Goal: Communication & Community: Share content

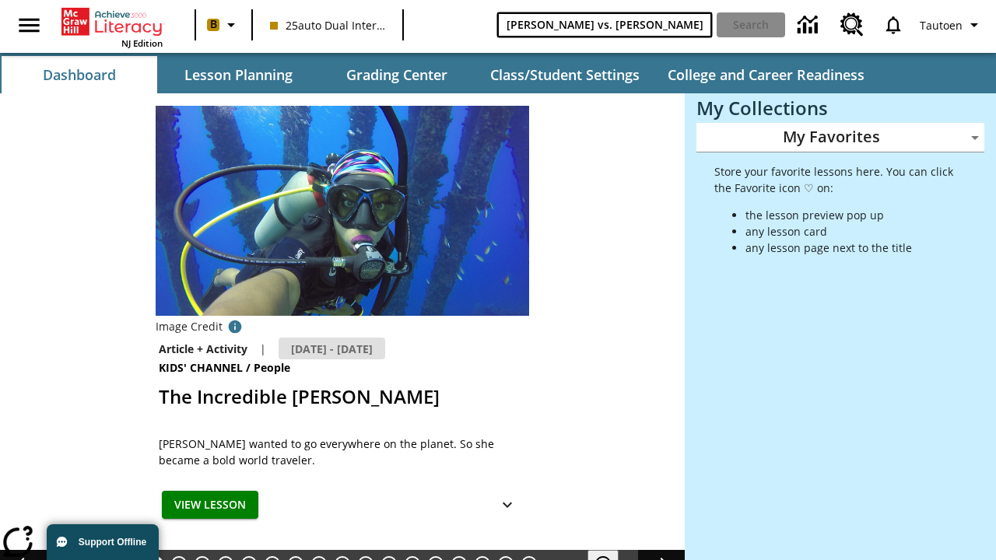
type input "Michelangelo vs. Leonardo"
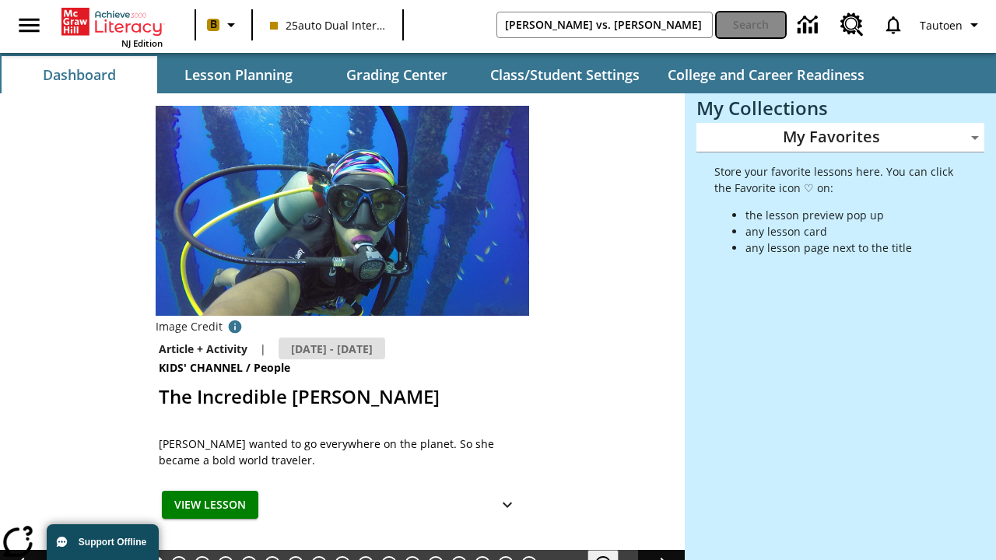
click at [751, 25] on button "Search" at bounding box center [751, 24] width 68 height 25
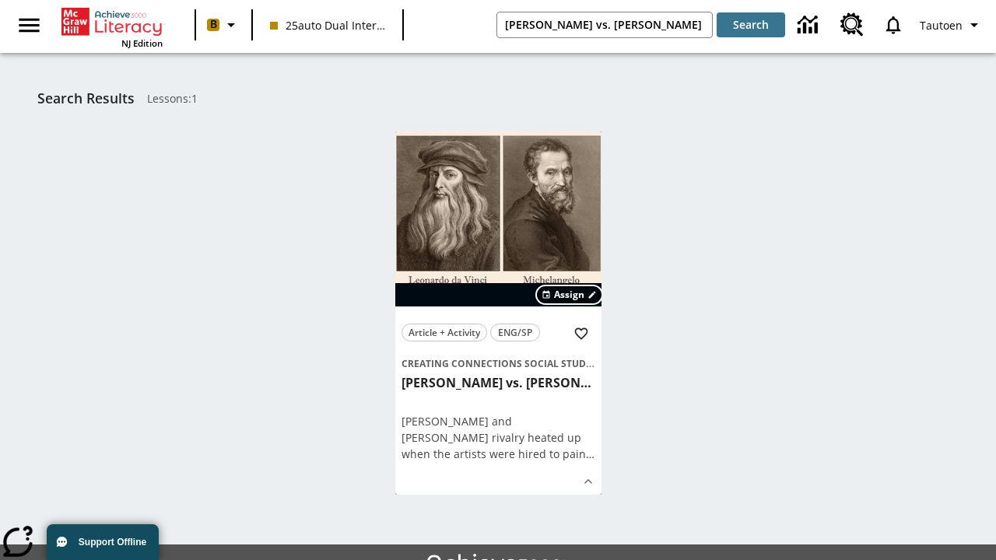
click at [570, 295] on span "Assign" at bounding box center [569, 295] width 30 height 14
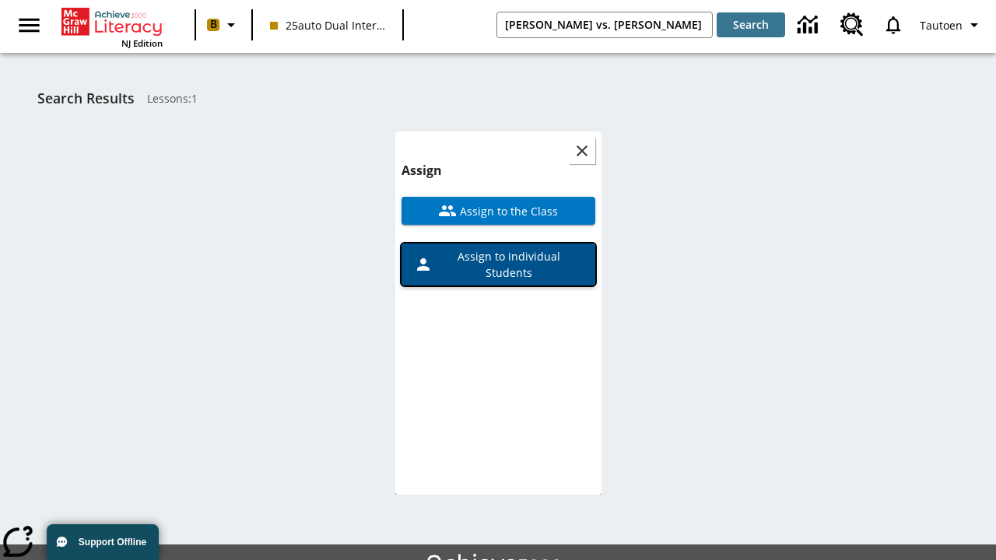
click at [498, 265] on span "Assign to Individual Students" at bounding box center [508, 264] width 150 height 33
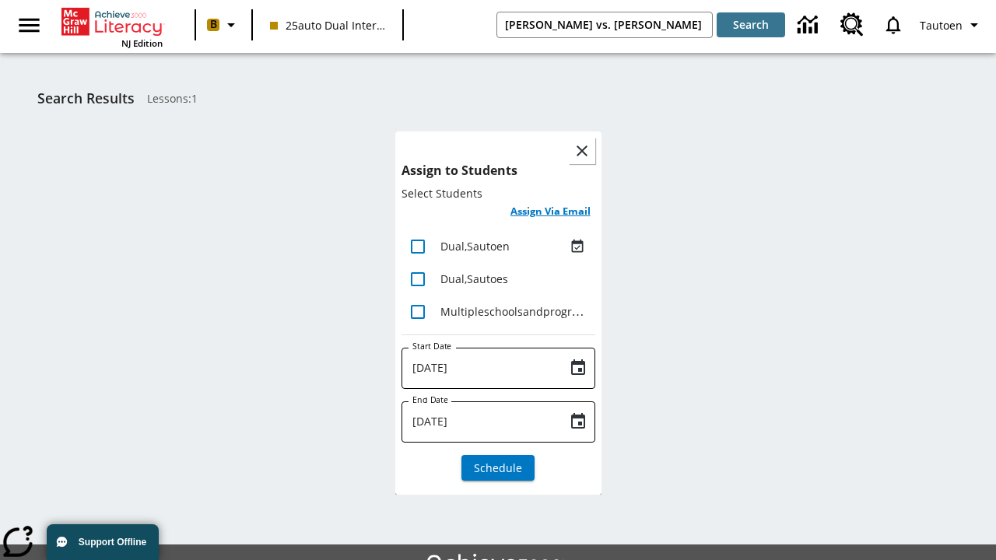
click at [550, 212] on h6 "Assign Via Email" at bounding box center [550, 211] width 80 height 18
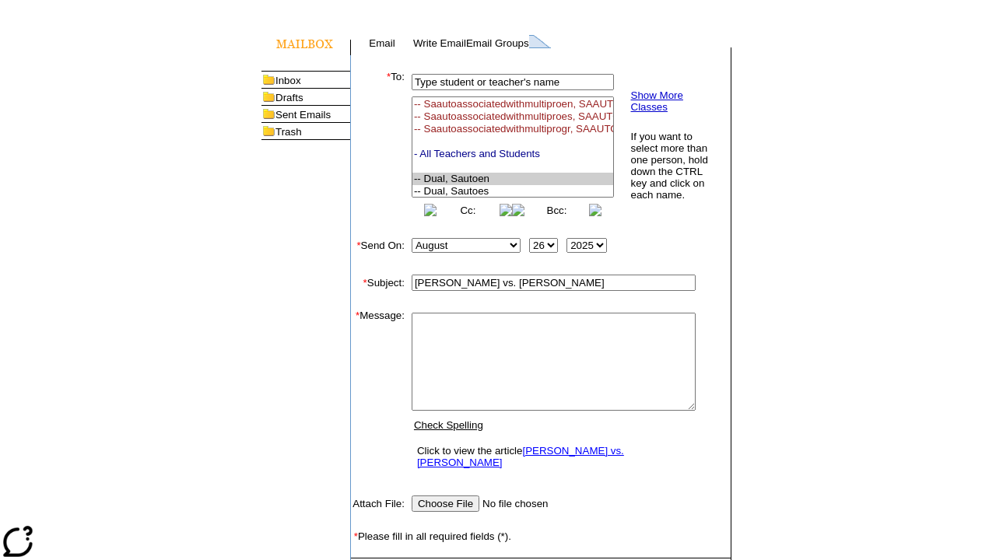
select select "U,21476361,1"
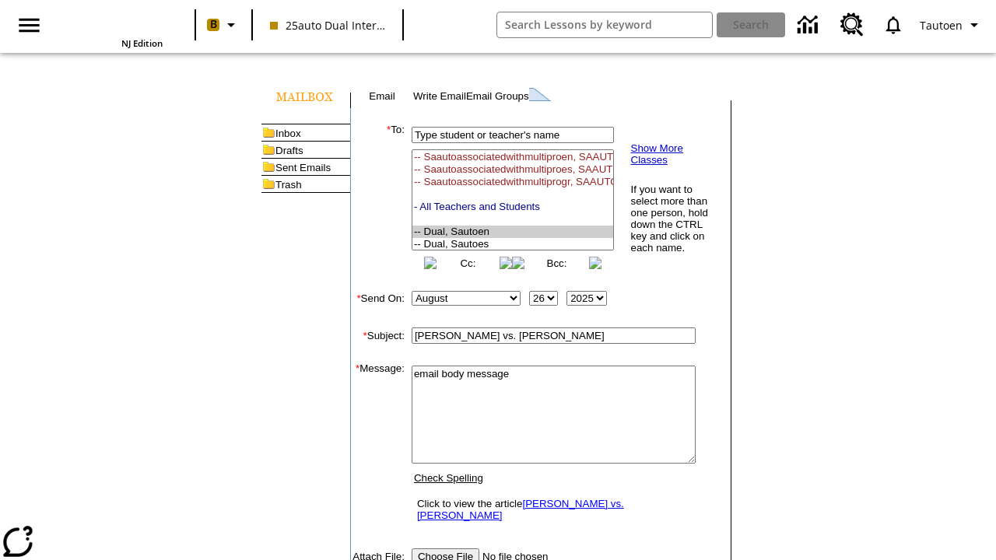
scroll to position [198, 0]
type textarea "email body message"
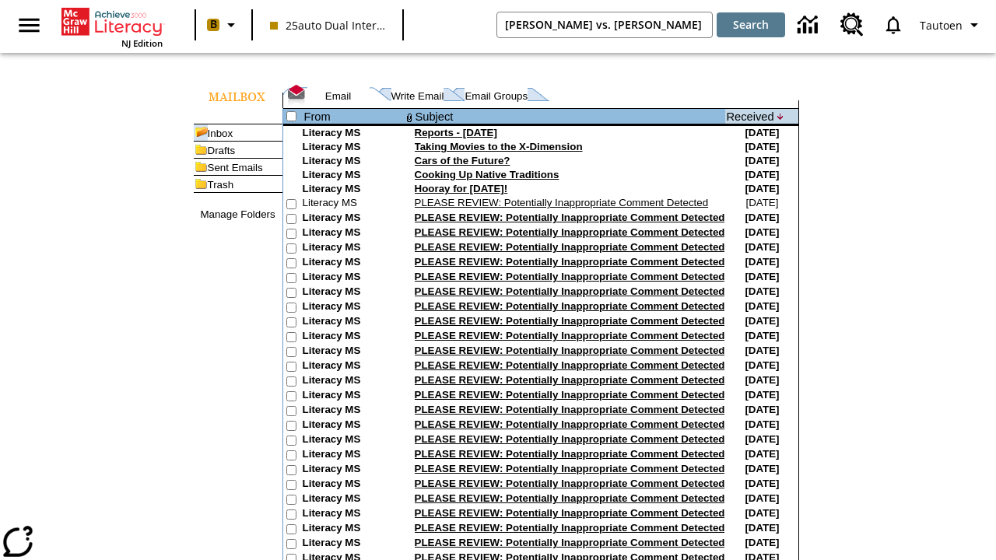
type input "[PERSON_NAME] vs. [PERSON_NAME]"
click at [751, 25] on button "Search" at bounding box center [751, 24] width 68 height 25
